Goal: Find specific page/section: Find specific page/section

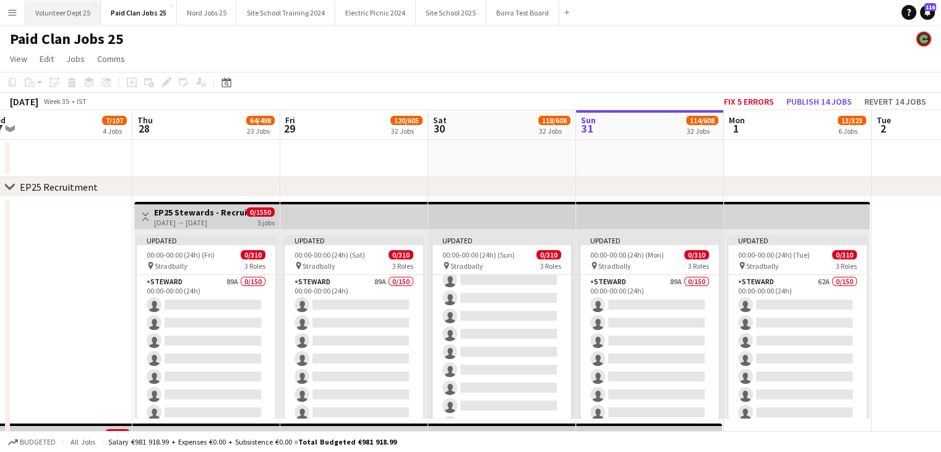
click at [63, 8] on button "Volunteer Dept 25 Close" at bounding box center [62, 13] width 75 height 24
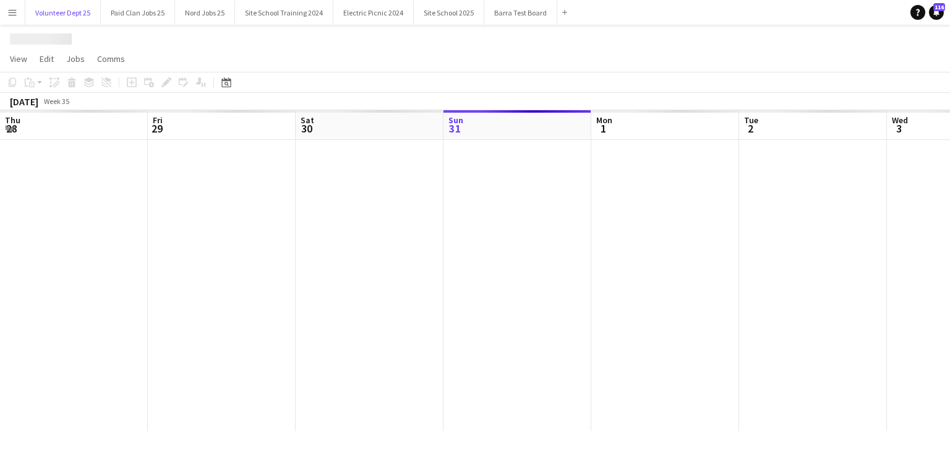
scroll to position [0, 296]
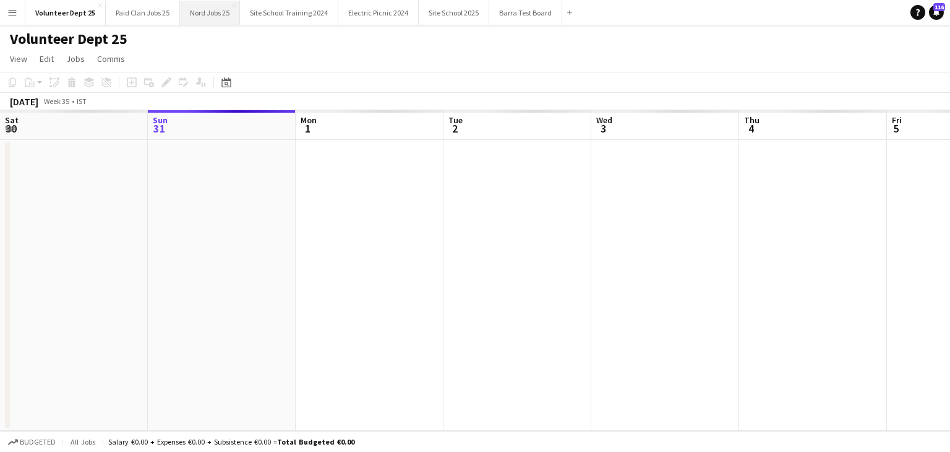
click at [194, 11] on button "Nord Jobs 25 Close" at bounding box center [210, 13] width 60 height 24
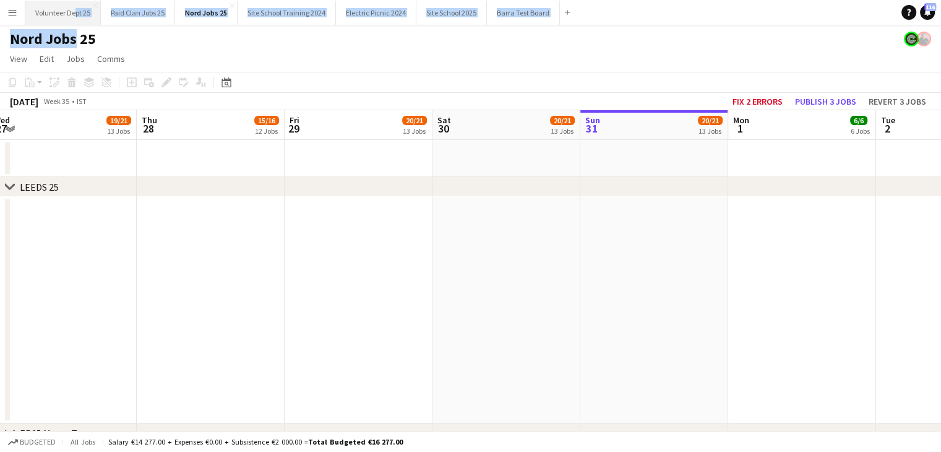
drag, startPoint x: 68, startPoint y: 25, endPoint x: 72, endPoint y: 11, distance: 15.3
click at [72, 11] on button "Volunteer Dept 25 Close" at bounding box center [62, 13] width 75 height 24
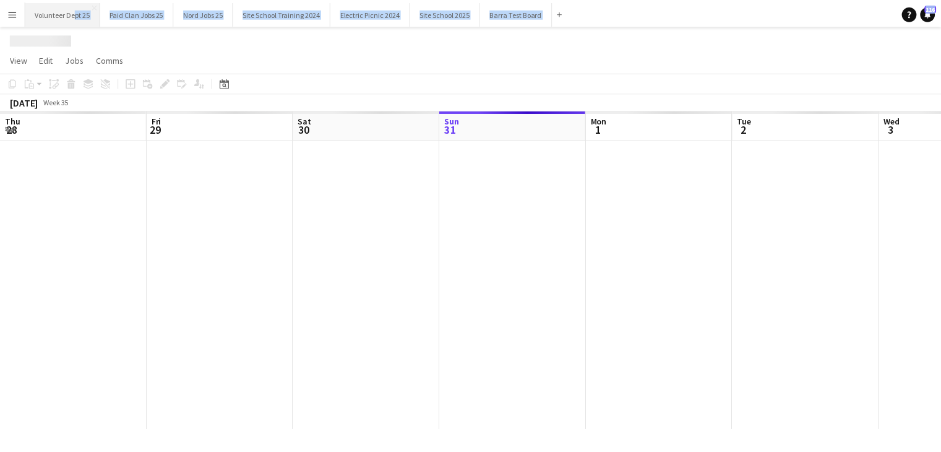
scroll to position [0, 296]
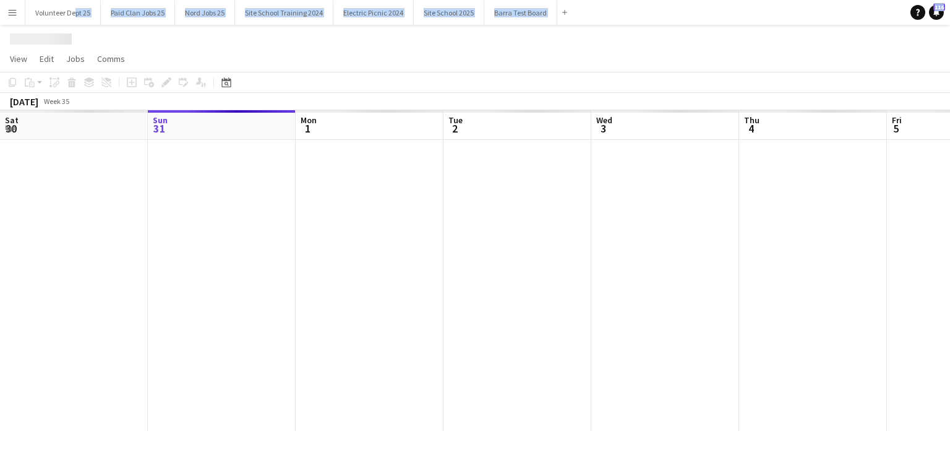
click at [716, 268] on div at bounding box center [591, 285] width 1774 height 291
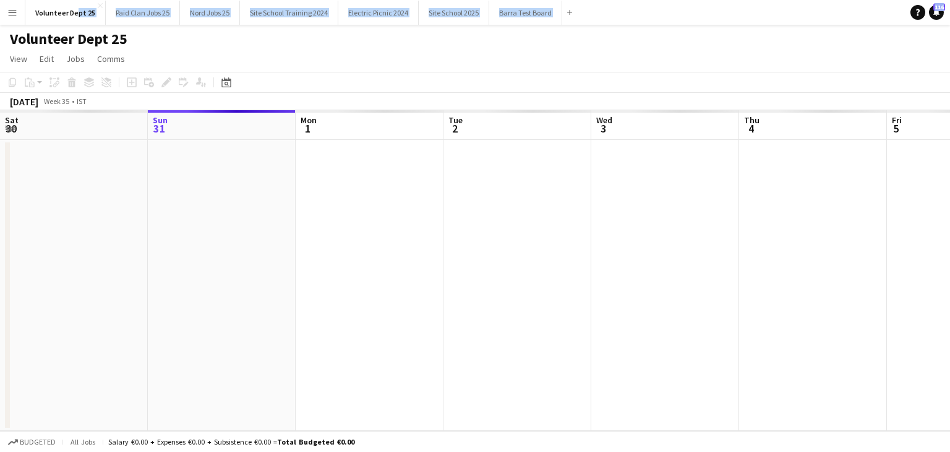
click at [620, 15] on app-navbar "Menu Boards Boards Boards All jobs Status Workforce Workforce My Workforce Recr…" at bounding box center [475, 12] width 950 height 25
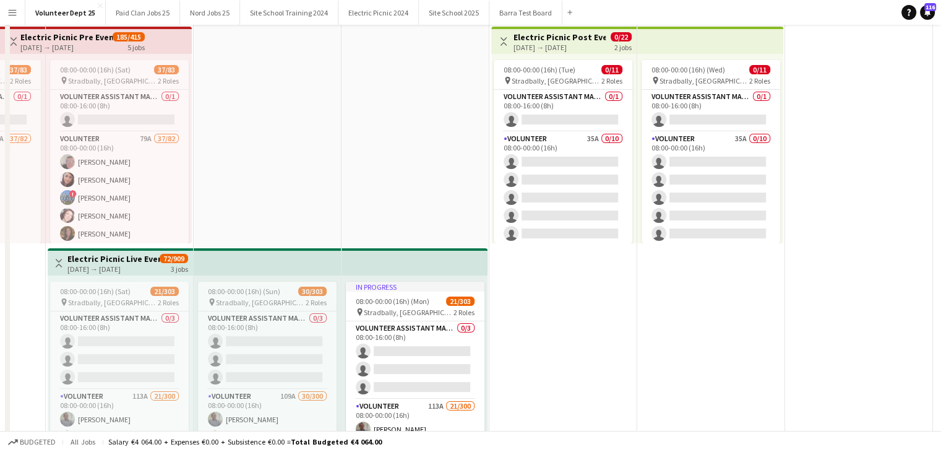
scroll to position [0, 0]
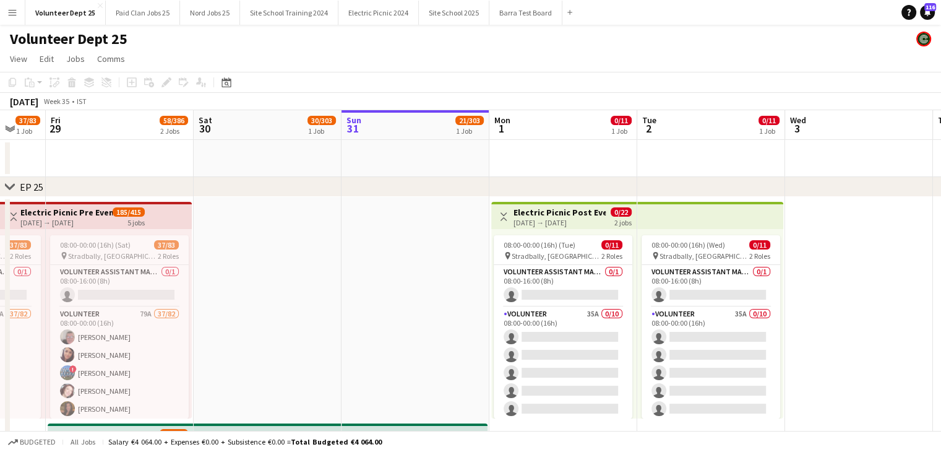
click at [608, 212] on div "Toggle View Electric Picnic Post Event Volunteers 01-09-2025 → 02-09-2025 0/22 …" at bounding box center [563, 216] width 135 height 21
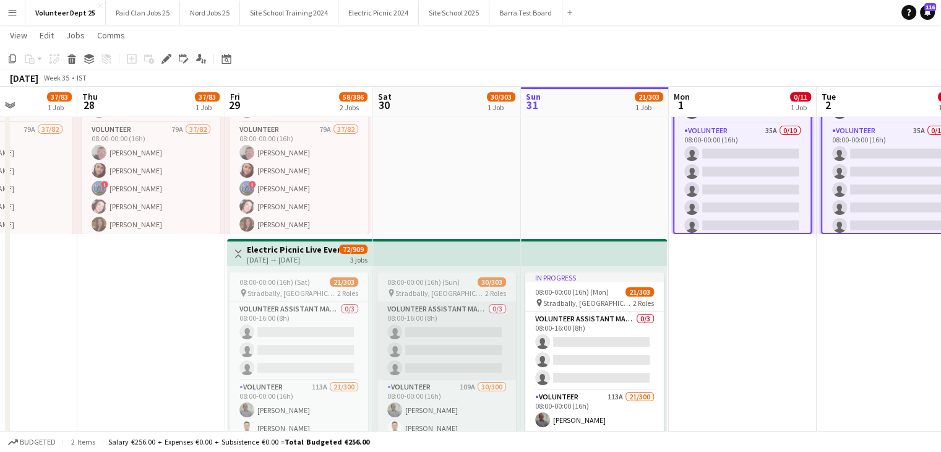
scroll to position [252, 0]
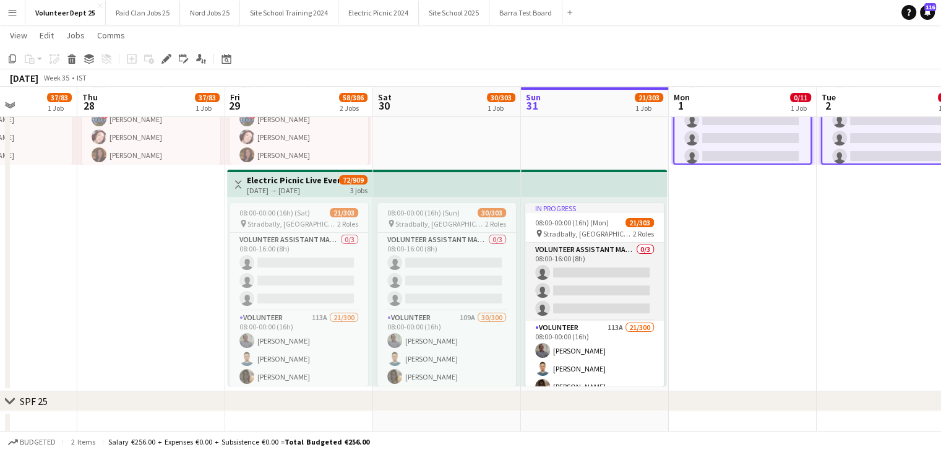
click at [578, 256] on app-card-role "Volunteer Assistant Manager 0/3 08:00-16:00 (8h) single-neutral-actions single-…" at bounding box center [594, 282] width 139 height 78
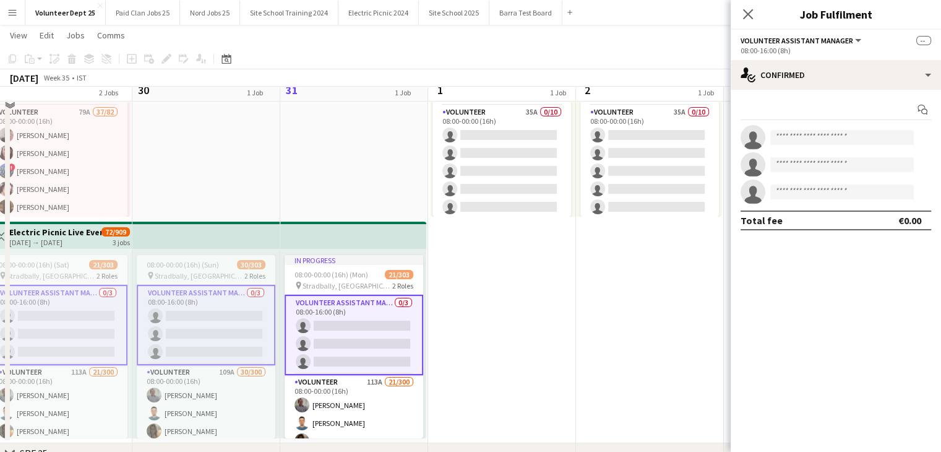
scroll to position [173, 0]
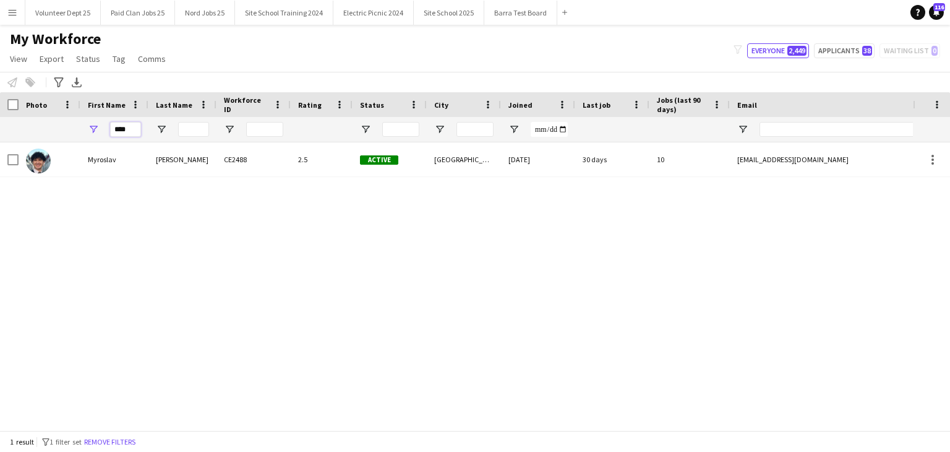
click at [130, 131] on input "****" at bounding box center [125, 129] width 31 height 15
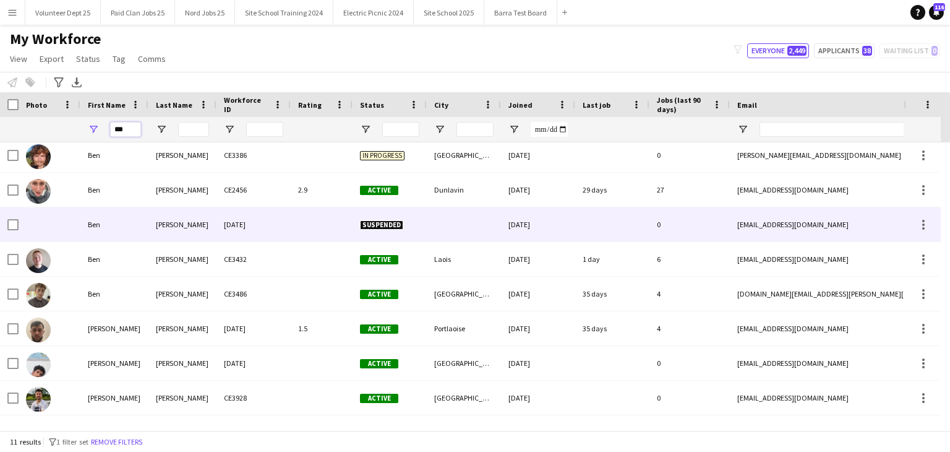
scroll to position [72, 0]
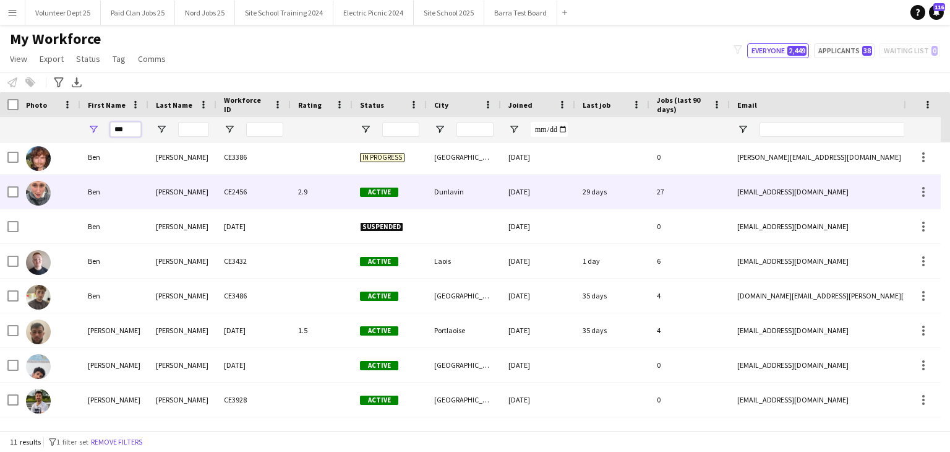
type input "***"
click at [230, 202] on div "CE2456" at bounding box center [254, 191] width 74 height 34
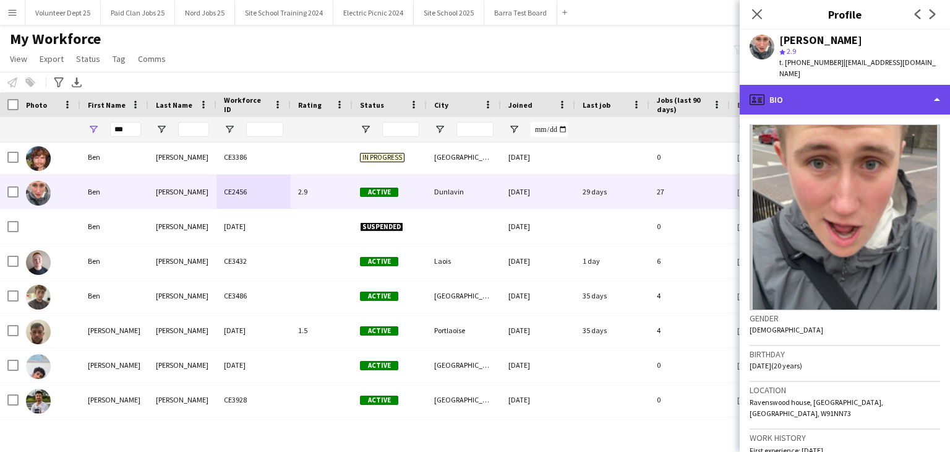
click at [839, 101] on div "profile Bio" at bounding box center [845, 100] width 210 height 30
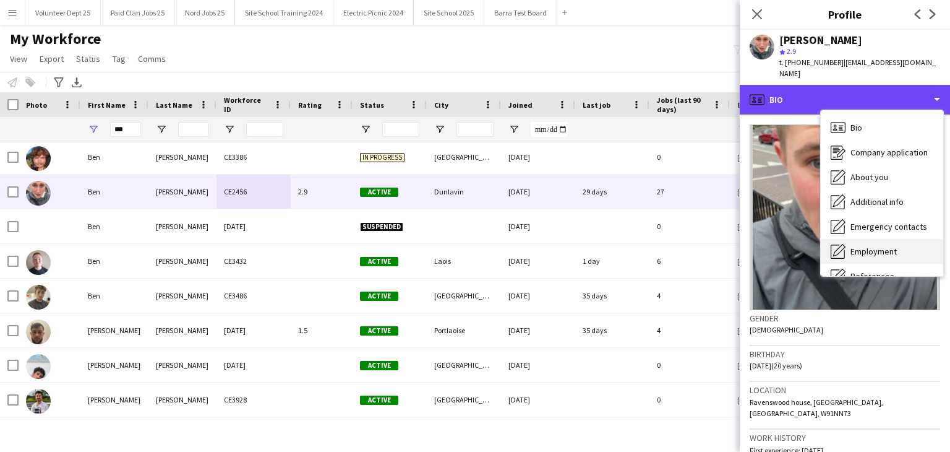
scroll to position [116, 0]
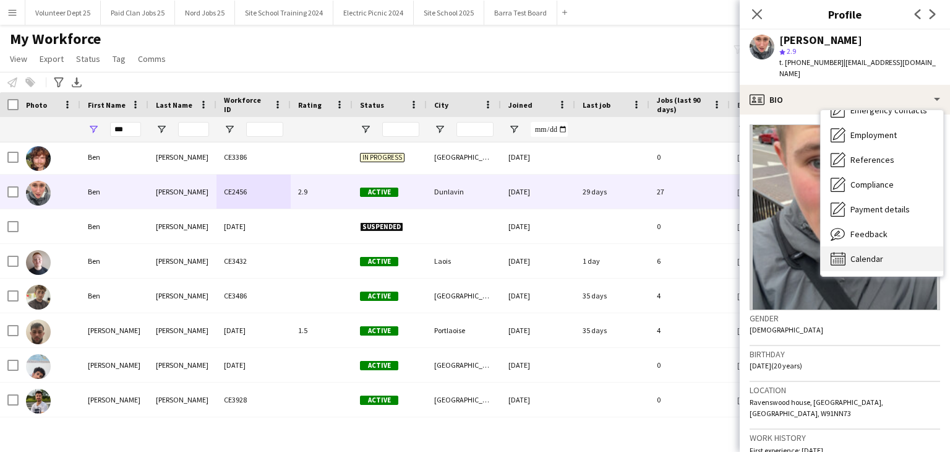
click at [871, 253] on span "Calendar" at bounding box center [867, 258] width 33 height 11
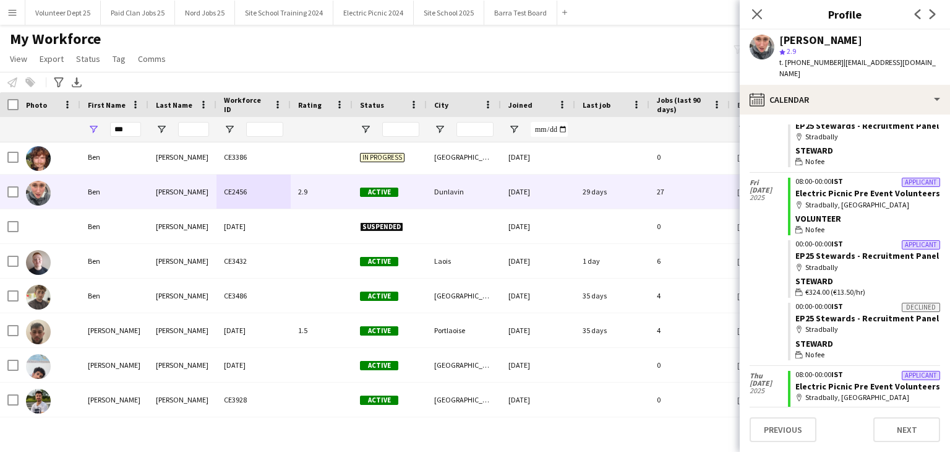
scroll to position [0, 0]
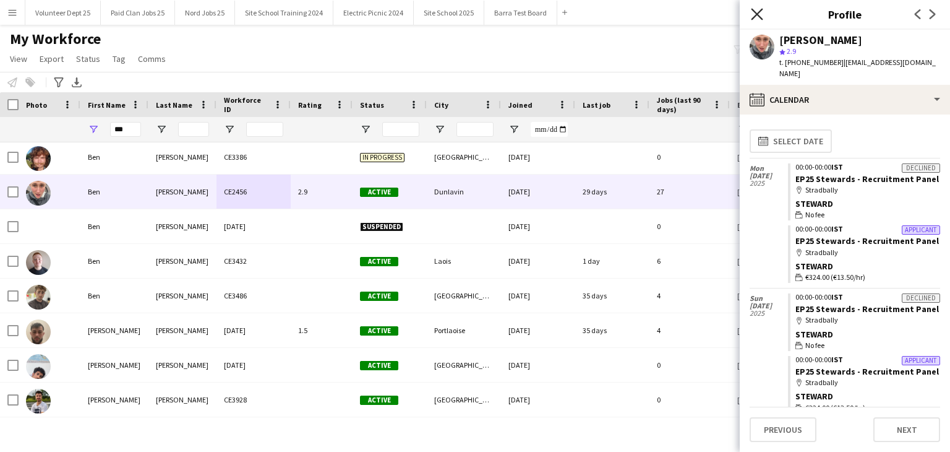
click at [752, 12] on icon "Close pop-in" at bounding box center [757, 14] width 12 height 12
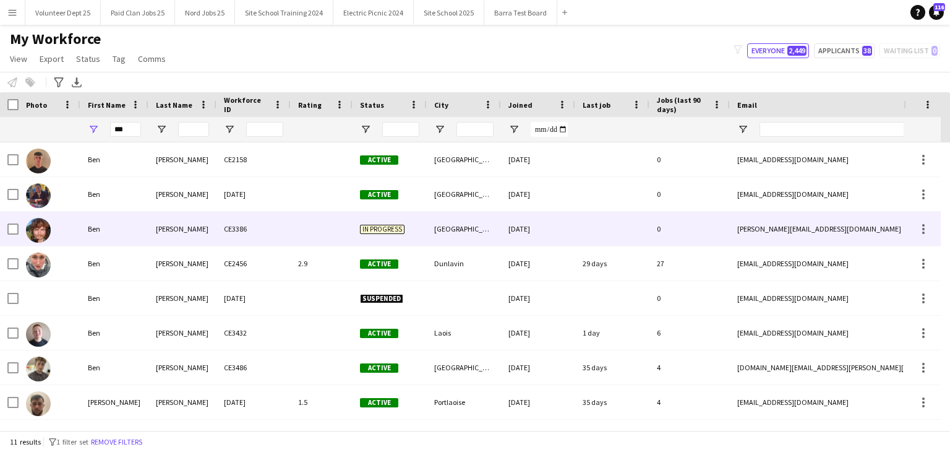
click at [251, 236] on div "CE3386" at bounding box center [254, 229] width 74 height 34
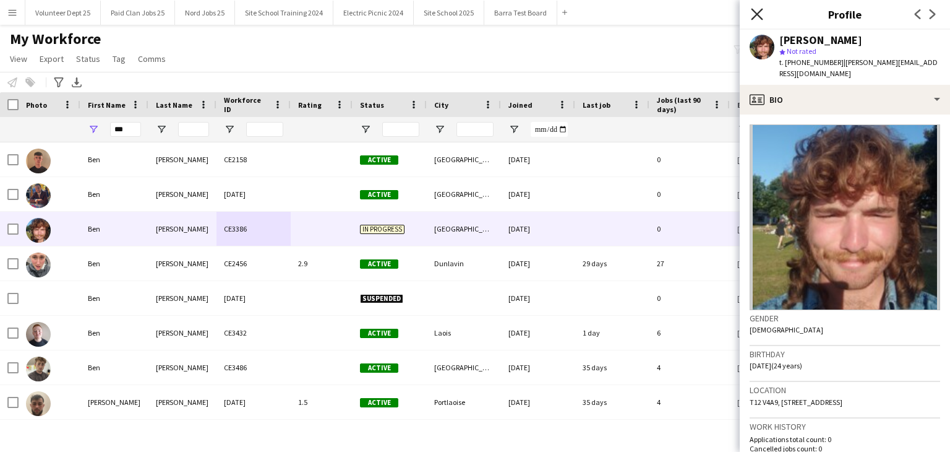
click at [754, 11] on icon at bounding box center [757, 14] width 12 height 12
